Goal: Communication & Community: Connect with others

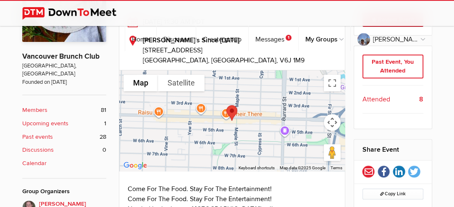
scroll to position [230, 0]
click at [24, 105] on b "Members" at bounding box center [34, 109] width 25 height 9
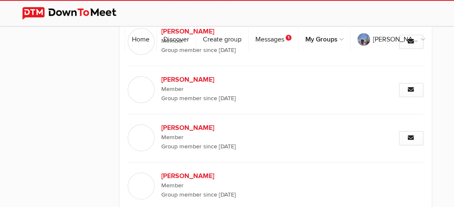
scroll to position [2036, 0]
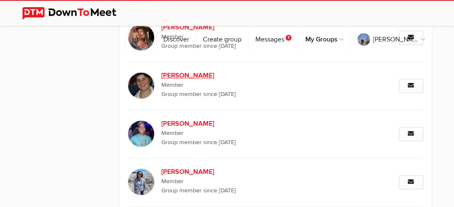
click at [143, 72] on img at bounding box center [141, 85] width 27 height 27
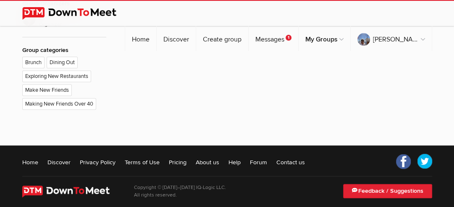
scroll to position [139, 0]
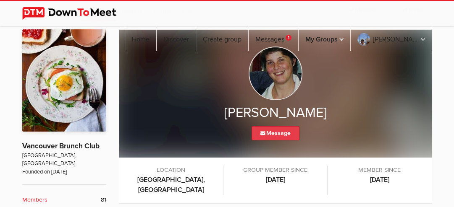
click at [271, 139] on link "Message" at bounding box center [275, 133] width 48 height 14
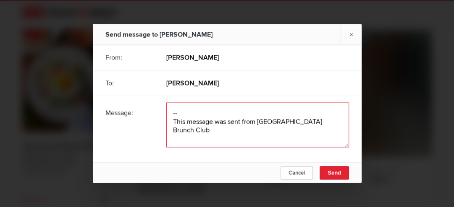
click at [177, 113] on textarea at bounding box center [257, 125] width 183 height 45
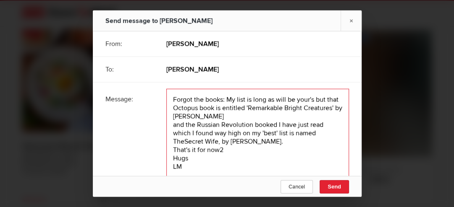
click at [230, 149] on textarea at bounding box center [257, 143] width 183 height 109
type textarea "Forgot the books: My list is long as will be your's but that Octopus book is en…"
click at [336, 189] on span "Send" at bounding box center [333, 186] width 13 height 6
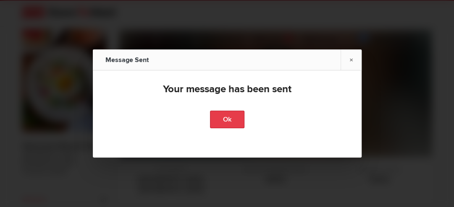
click at [227, 121] on link "Ok" at bounding box center [227, 120] width 34 height 18
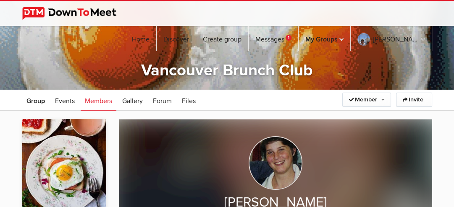
scroll to position [0, 0]
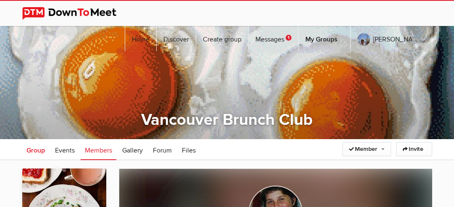
click at [39, 152] on span "Group" at bounding box center [35, 151] width 18 height 8
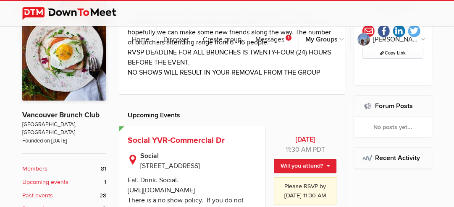
scroll to position [174, 0]
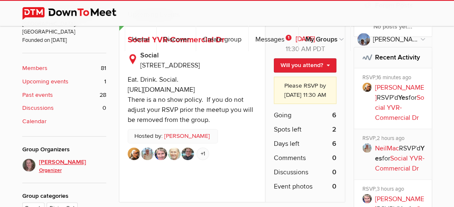
click at [24, 159] on img at bounding box center [28, 165] width 13 height 13
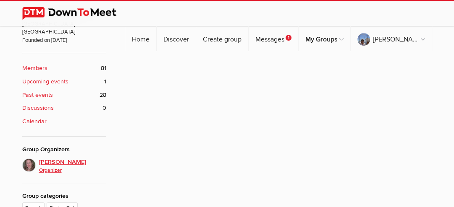
scroll to position [139, 0]
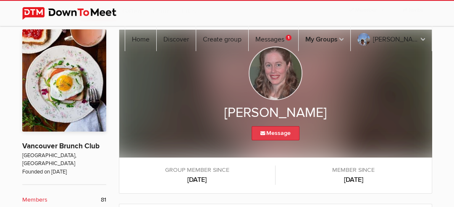
click at [284, 131] on link "Message" at bounding box center [275, 133] width 48 height 14
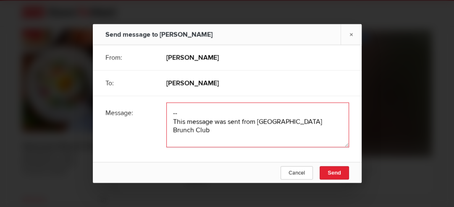
click at [178, 116] on textarea at bounding box center [257, 125] width 183 height 45
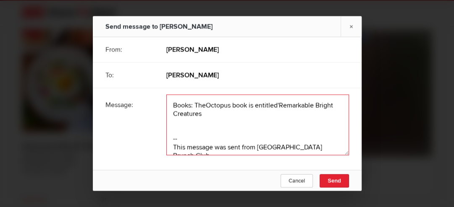
click at [203, 114] on textarea at bounding box center [257, 125] width 183 height 61
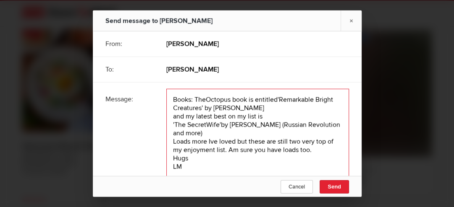
click at [209, 95] on textarea at bounding box center [257, 148] width 183 height 118
click at [206, 101] on textarea at bounding box center [257, 148] width 183 height 118
click at [206, 125] on textarea at bounding box center [257, 148] width 183 height 118
type textarea "Books: The Octopus book is entitled'Remarkable Bright Creatures' by [PERSON_NAM…"
click at [341, 197] on div at bounding box center [227, 103] width 454 height 207
